Goal: Find specific page/section

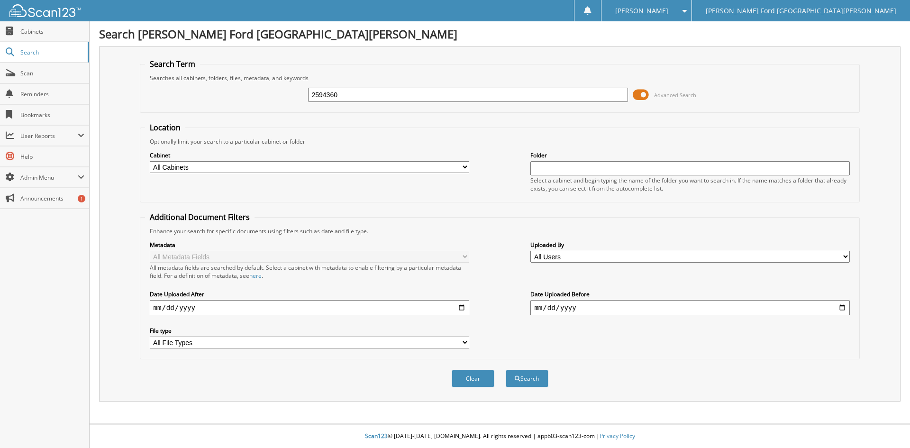
type input "2594360"
click at [506, 370] on button "Search" at bounding box center [527, 379] width 43 height 18
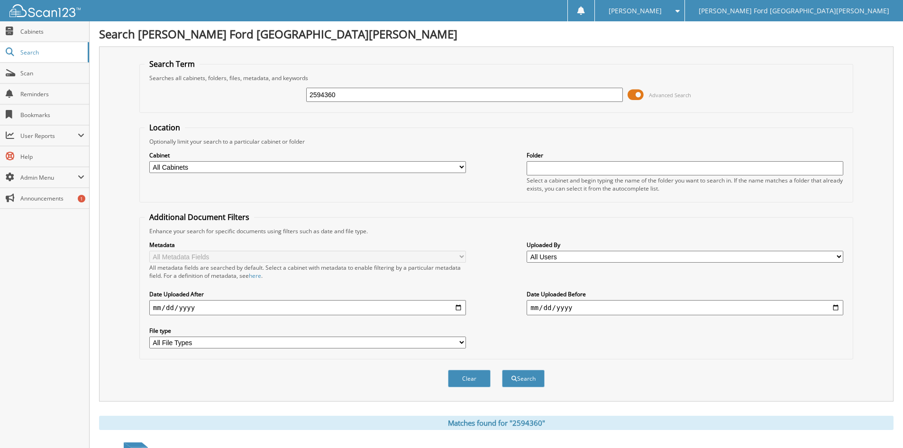
scroll to position [119, 0]
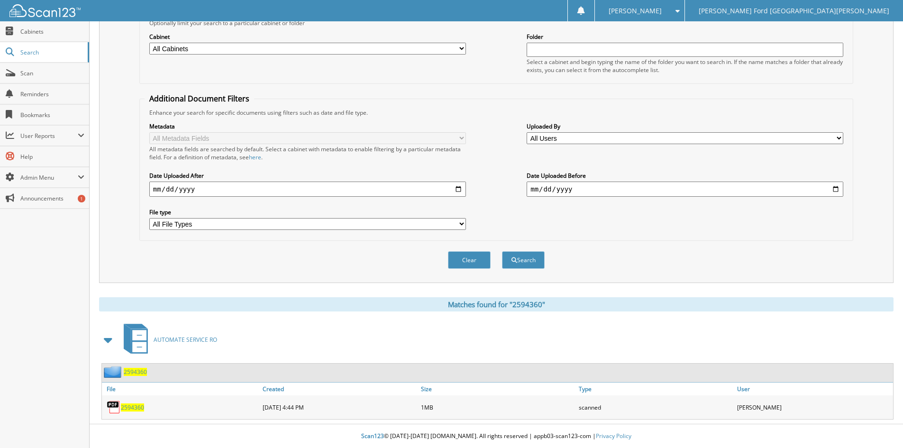
click at [136, 406] on span "2594360" at bounding box center [132, 407] width 23 height 8
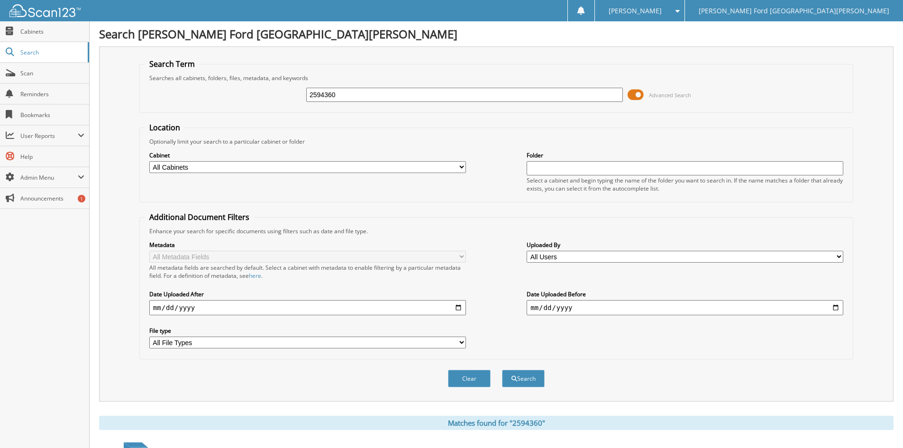
click at [395, 85] on div "2594360 Advanced Search" at bounding box center [496, 95] width 703 height 26
click at [395, 94] on input "2594360" at bounding box center [464, 95] width 317 height 14
click at [396, 95] on input "2594360" at bounding box center [464, 95] width 317 height 14
type input "2594656"
click at [502, 370] on button "Search" at bounding box center [523, 379] width 43 height 18
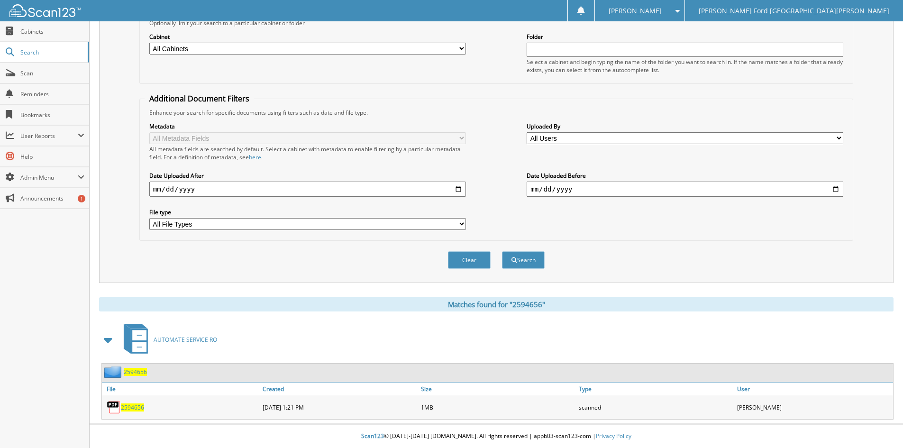
scroll to position [119, 0]
click at [139, 411] on div "2594656" at bounding box center [181, 407] width 158 height 19
click at [139, 408] on span "2594656" at bounding box center [132, 407] width 23 height 8
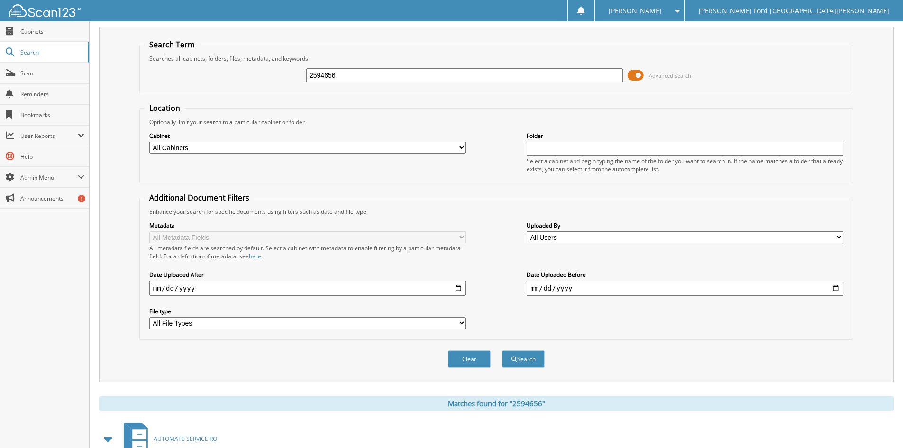
scroll to position [0, 0]
